Goal: Contribute content: Contribute content

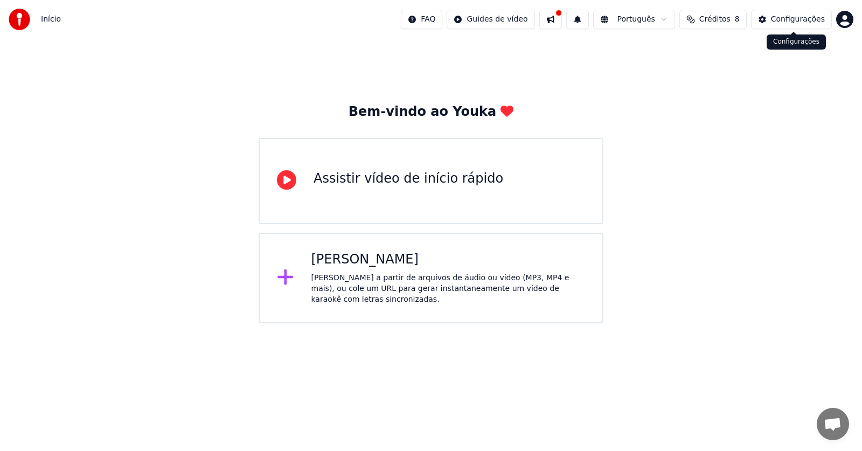
click at [774, 24] on button "Configurações" at bounding box center [791, 19] width 81 height 19
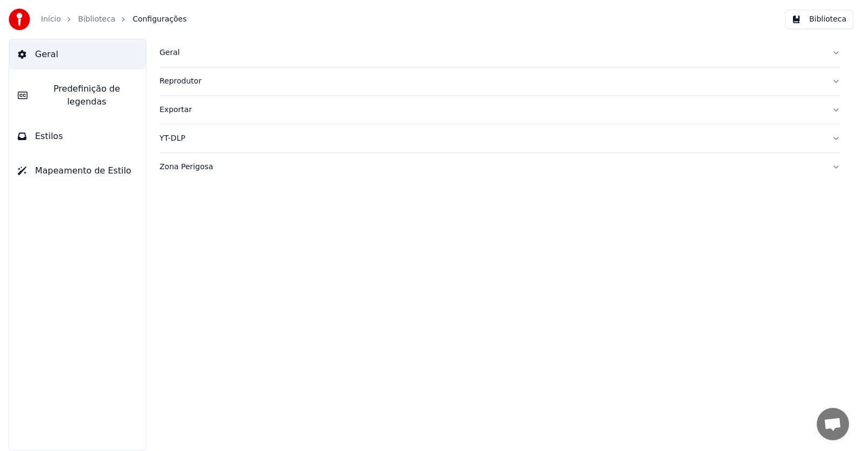
click at [115, 82] on span "Predefinição de legendas" at bounding box center [86, 95] width 101 height 26
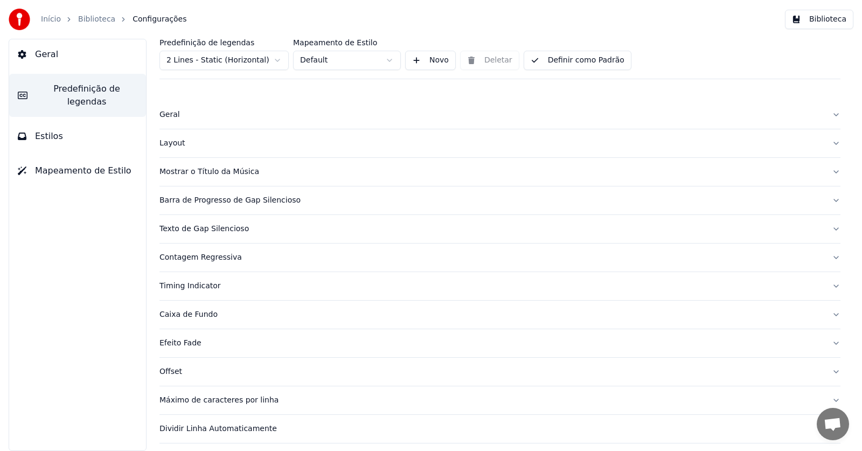
click at [59, 156] on button "Mapeamento de Estilo" at bounding box center [77, 171] width 137 height 30
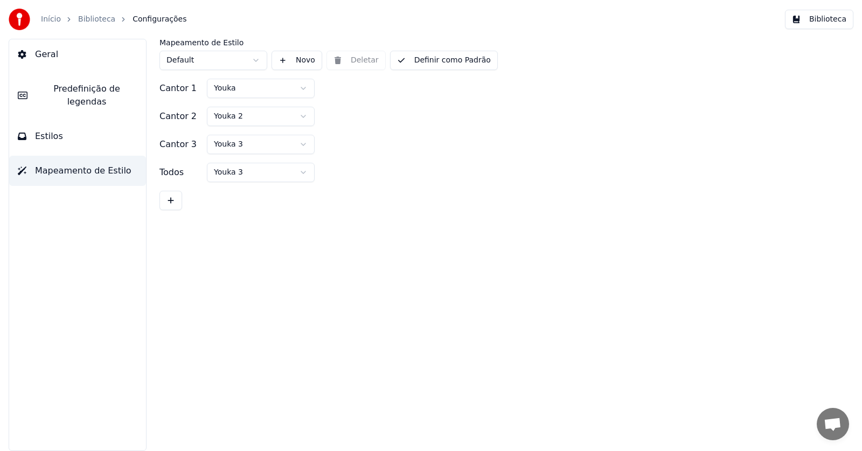
click at [60, 122] on button "Estilos" at bounding box center [77, 136] width 137 height 30
click at [51, 19] on link "Início" at bounding box center [51, 19] width 20 height 11
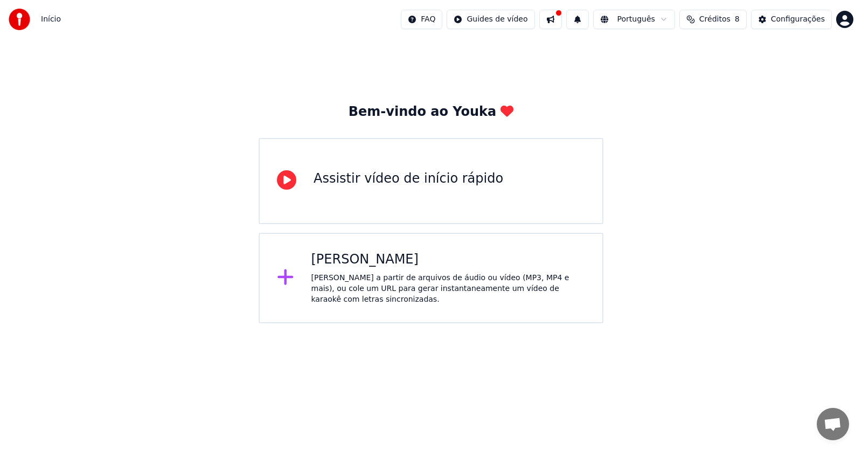
click at [708, 18] on span "Créditos" at bounding box center [715, 19] width 31 height 11
click at [712, 98] on button "Atualizar" at bounding box center [719, 99] width 60 height 19
click at [763, 70] on td "31" at bounding box center [766, 71] width 70 height 19
click at [667, 72] on td "15" at bounding box center [664, 71] width 50 height 19
click at [543, 71] on div "Bem-vindo ao Youka Assistir vídeo de início rápido Criar Karaokê Crie karaokê a…" at bounding box center [431, 181] width 862 height 285
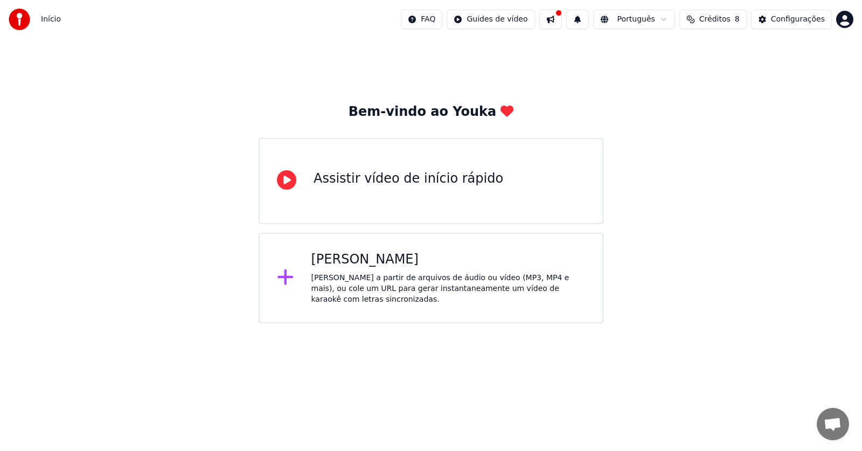
click at [412, 258] on div "[PERSON_NAME]" at bounding box center [449, 259] width 274 height 17
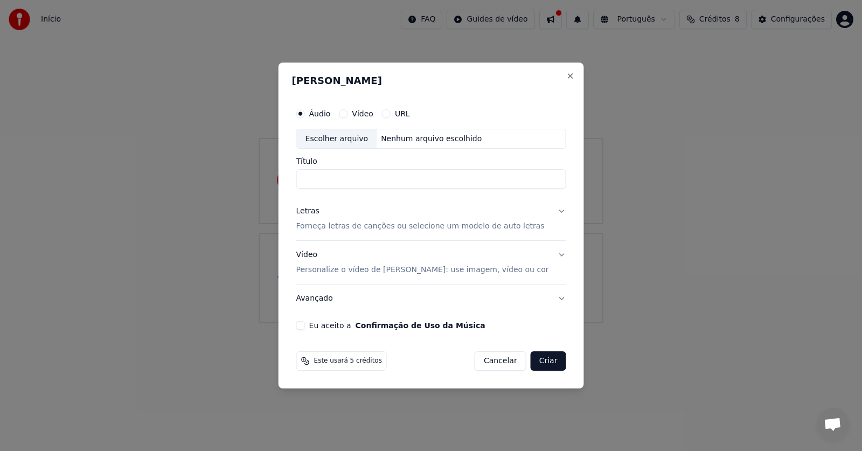
click at [305, 325] on button "Eu aceito a Confirmação de Uso da Música" at bounding box center [300, 325] width 9 height 9
click at [486, 360] on button "Cancelar" at bounding box center [501, 360] width 52 height 19
